Goal: Navigation & Orientation: Find specific page/section

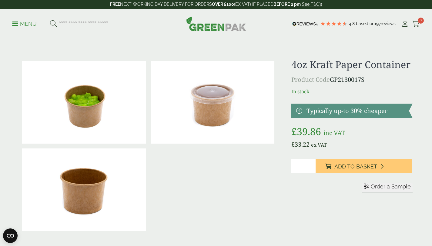
click at [16, 24] on p "Menu" at bounding box center [24, 23] width 25 height 7
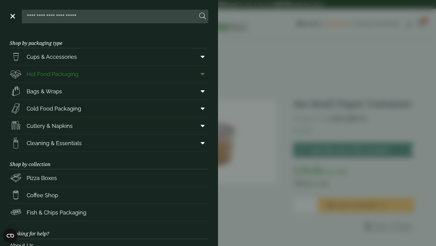
click at [38, 74] on span "Hot Food Packaging" at bounding box center [53, 74] width 52 height 8
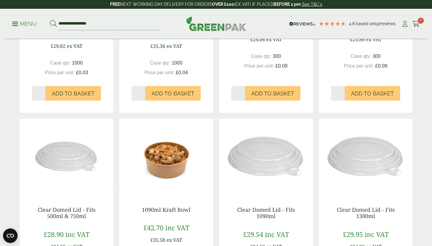
scroll to position [511, 0]
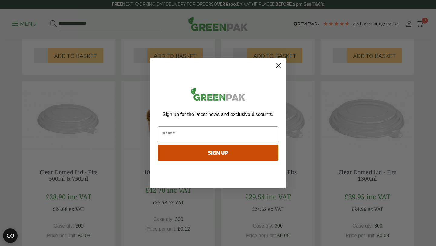
drag, startPoint x: 434, startPoint y: 50, endPoint x: 436, endPoint y: 192, distance: 142.0
click at [431, 192] on html "4.8 Based on 197 reviews FREE NEXT WORKING DAY DELIVERY - See T&C's FREE NEXT W…" at bounding box center [218, 23] width 436 height 1068
click at [278, 65] on icon "Close dialog" at bounding box center [278, 66] width 4 height 4
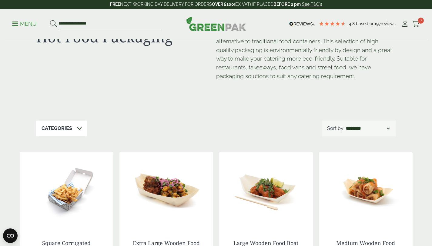
scroll to position [0, 0]
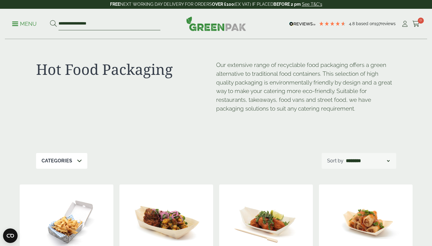
click at [98, 22] on input "**********" at bounding box center [109, 24] width 102 height 13
type input "*"
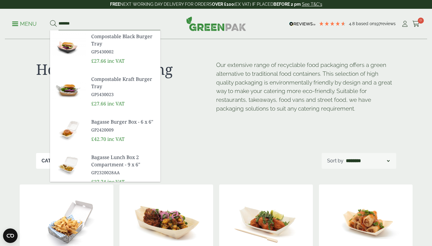
type input "*******"
click at [50, 20] on button at bounding box center [53, 24] width 7 height 8
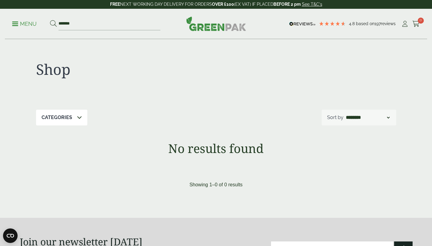
click at [12, 22] on link "Menu" at bounding box center [24, 23] width 25 height 6
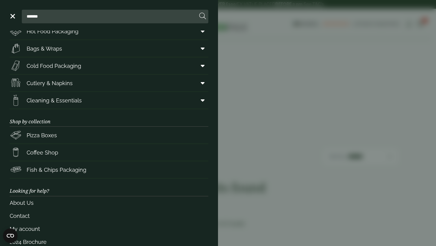
scroll to position [55, 0]
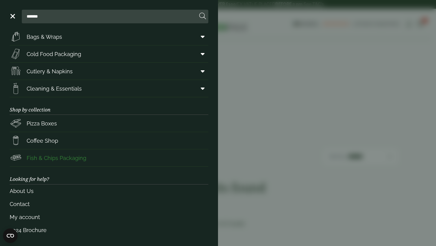
click at [44, 157] on span "Fish & Chips Packaging" at bounding box center [57, 158] width 60 height 8
